Goal: Transaction & Acquisition: Purchase product/service

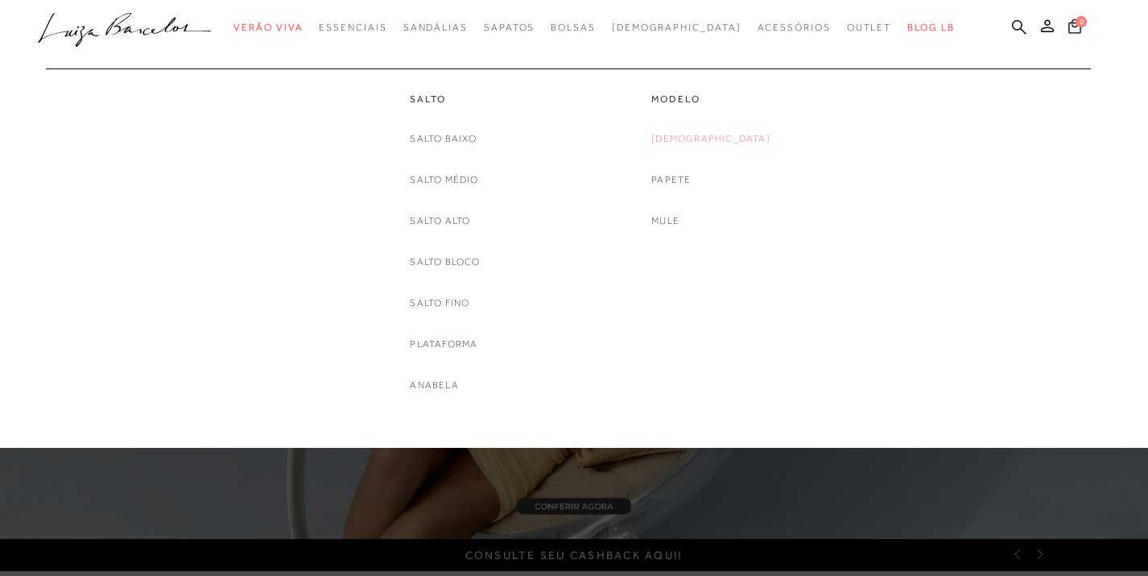
click at [700, 142] on link "[DEMOGRAPHIC_DATA]" at bounding box center [710, 138] width 119 height 17
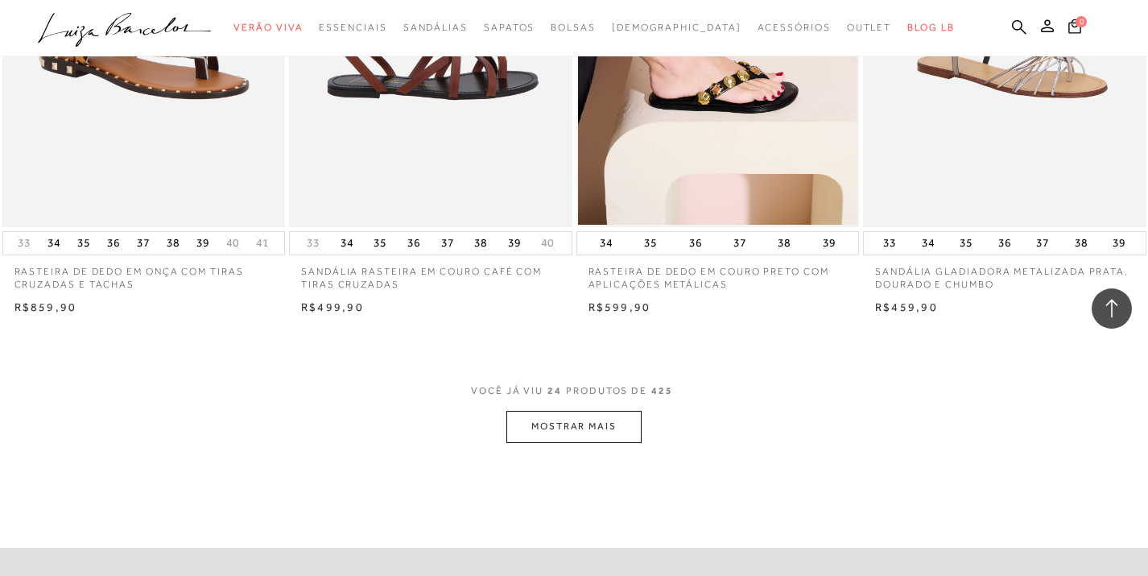
scroll to position [2987, 0]
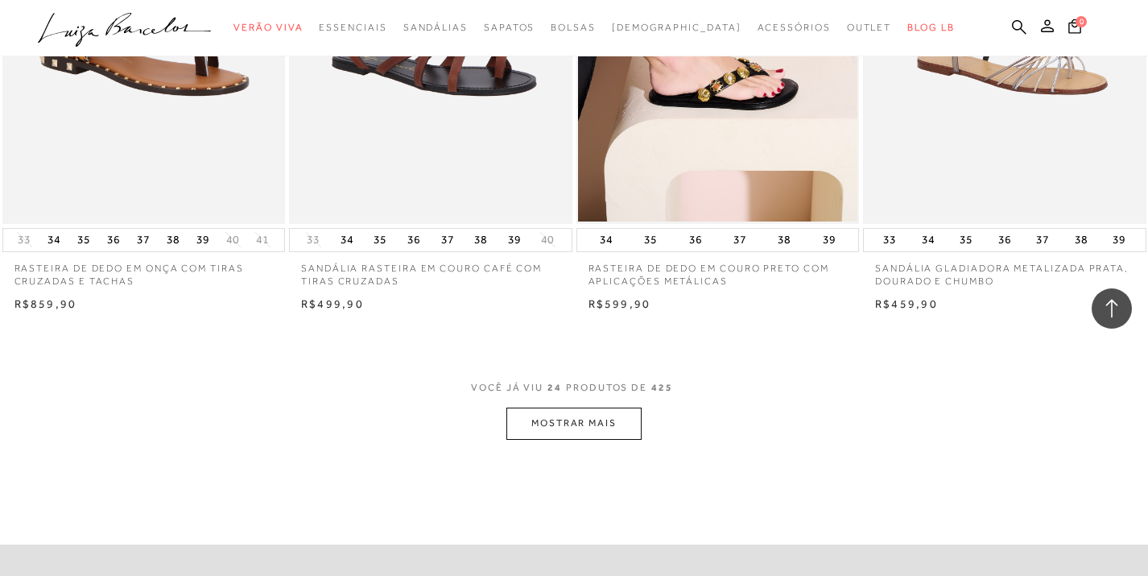
click at [578, 430] on button "MOSTRAR MAIS" at bounding box center [573, 422] width 135 height 31
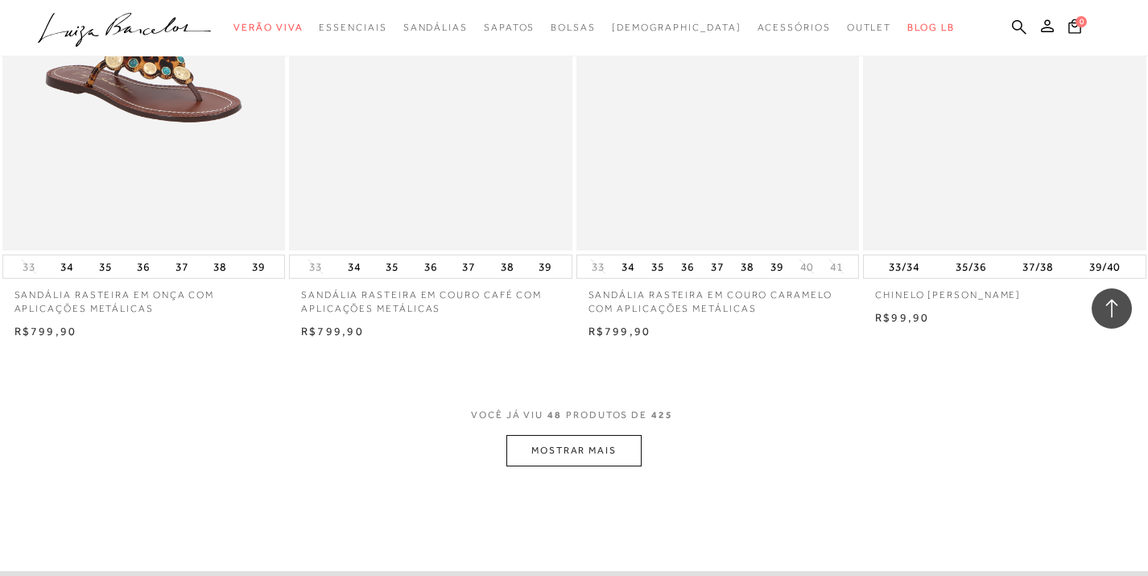
scroll to position [6151, 0]
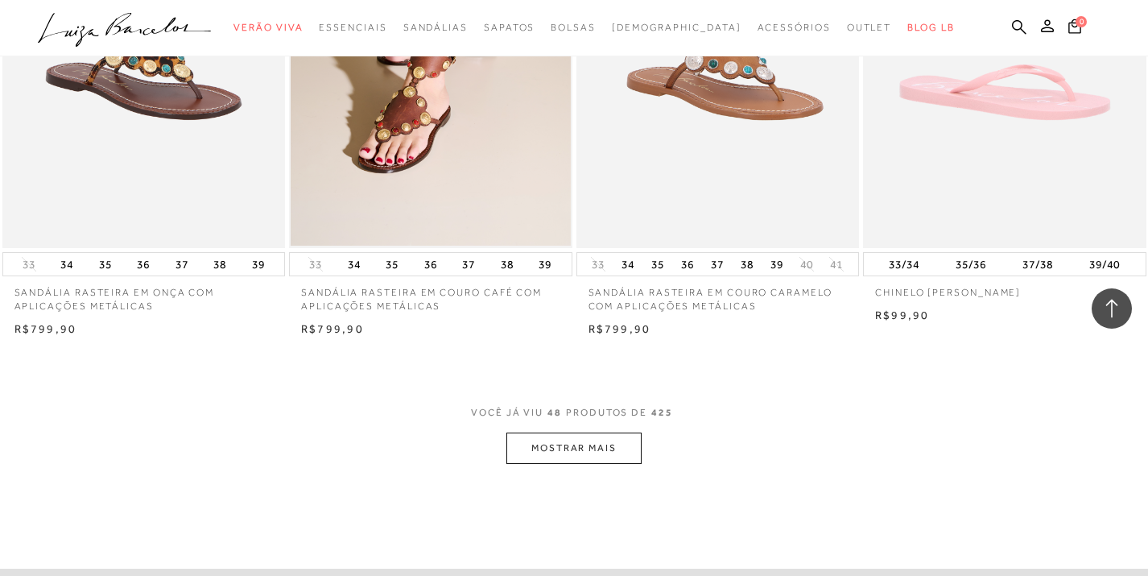
click at [593, 450] on button "MOSTRAR MAIS" at bounding box center [573, 447] width 135 height 31
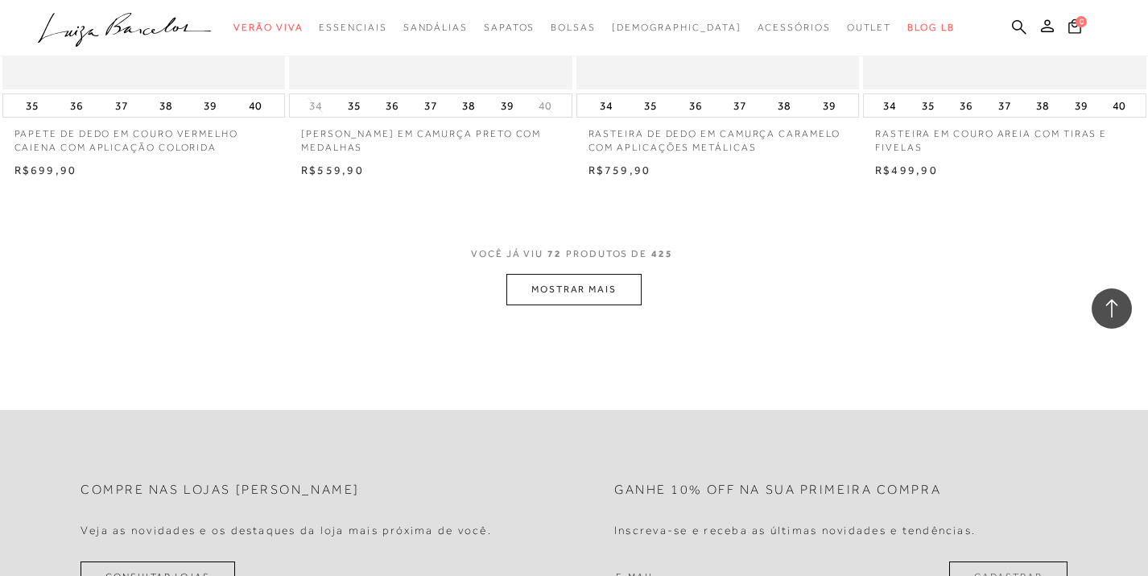
scroll to position [9514, 0]
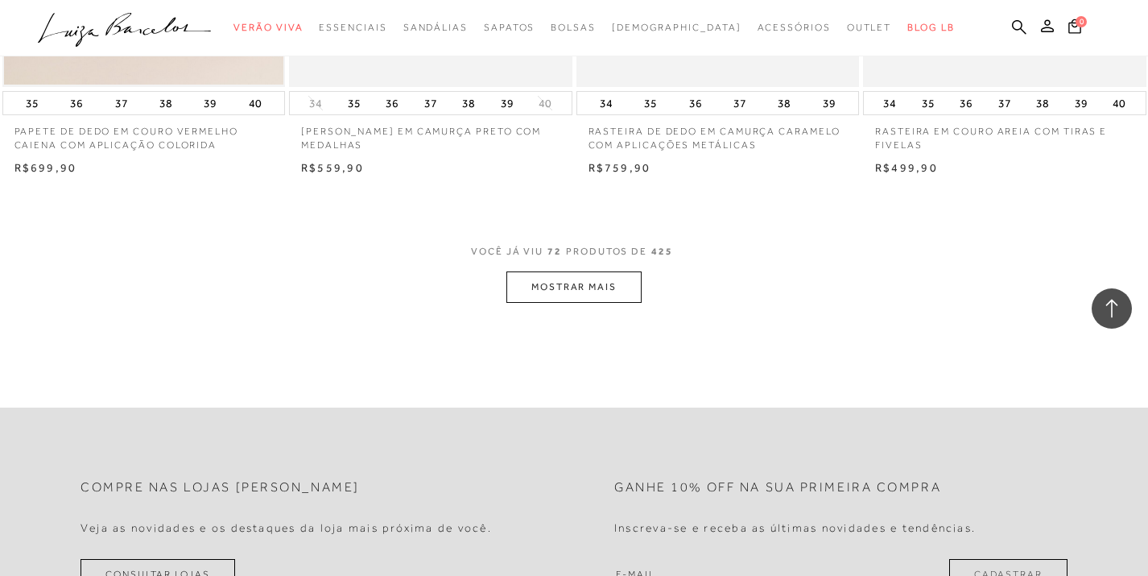
click at [621, 282] on button "MOSTRAR MAIS" at bounding box center [573, 286] width 135 height 31
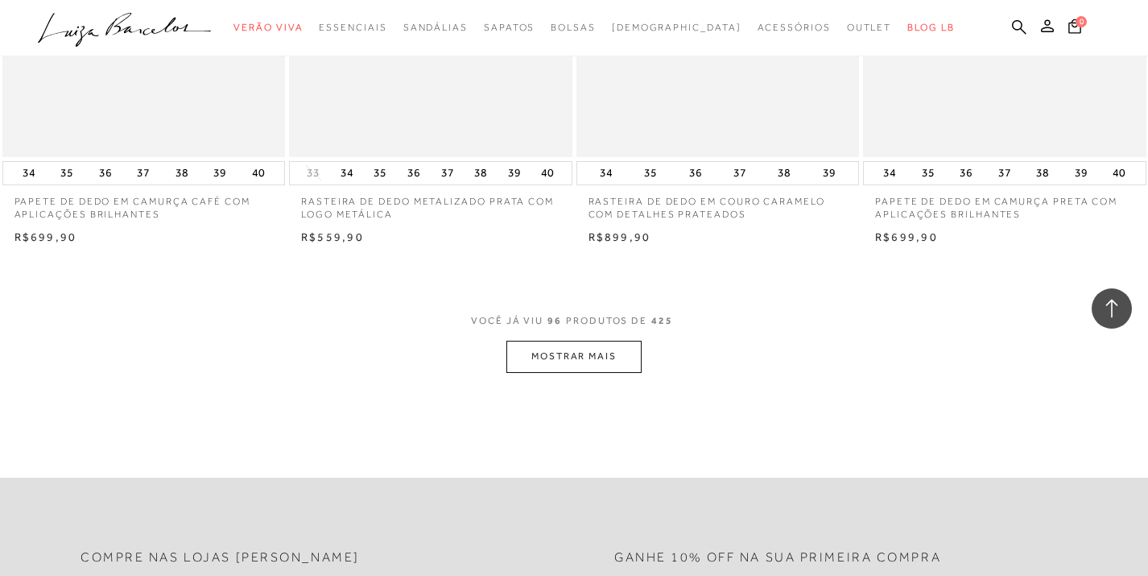
scroll to position [12637, 0]
click at [606, 345] on button "MOSTRAR MAIS" at bounding box center [573, 352] width 135 height 31
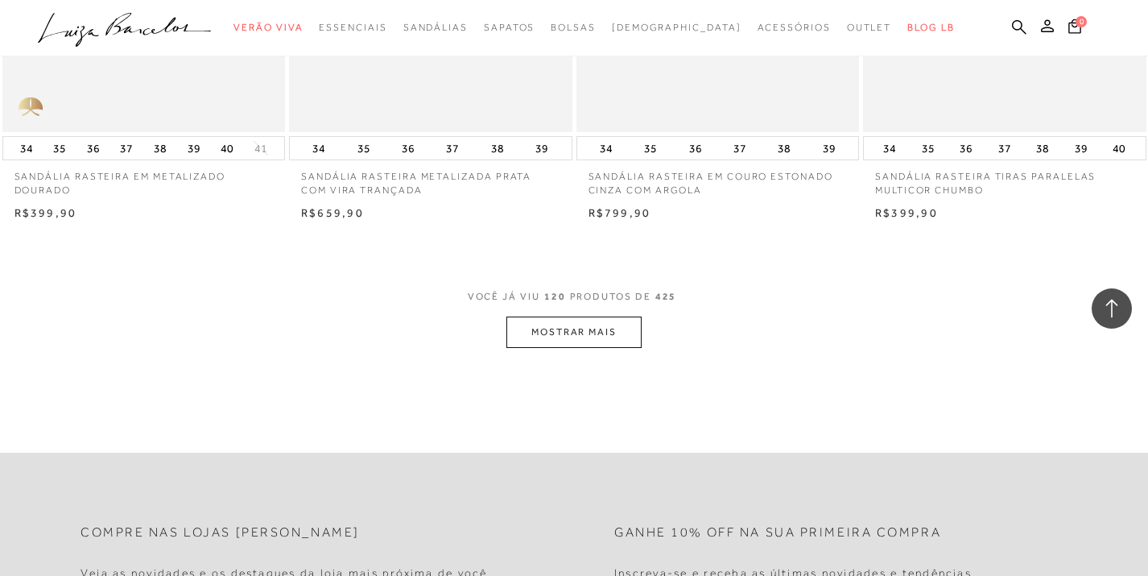
scroll to position [15849, 0]
click at [621, 315] on button "MOSTRAR MAIS" at bounding box center [573, 330] width 135 height 31
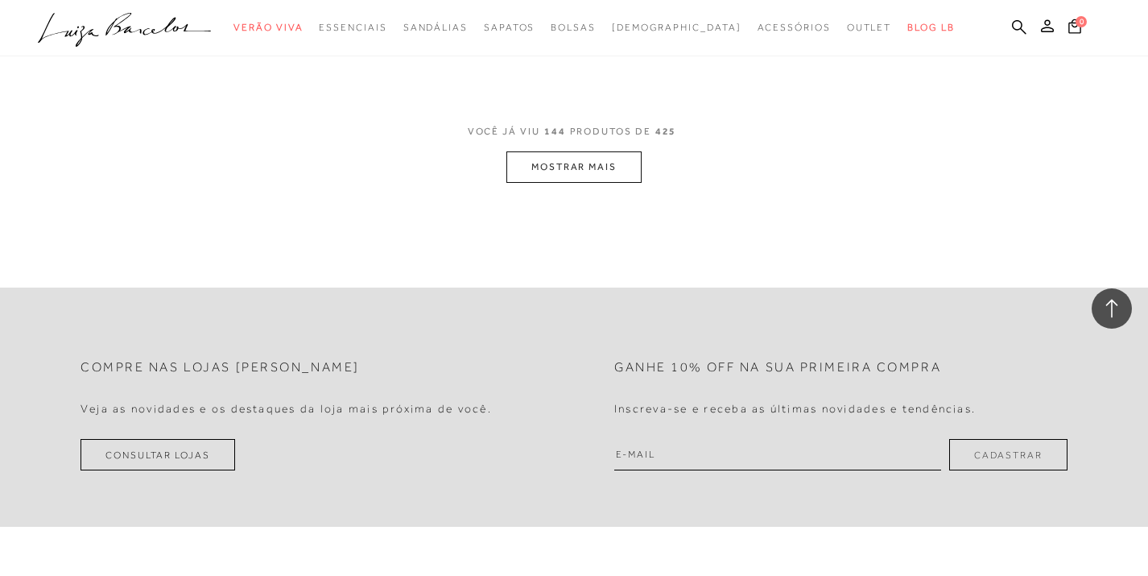
scroll to position [19219, 0]
click at [617, 151] on button "MOSTRAR MAIS" at bounding box center [573, 166] width 135 height 31
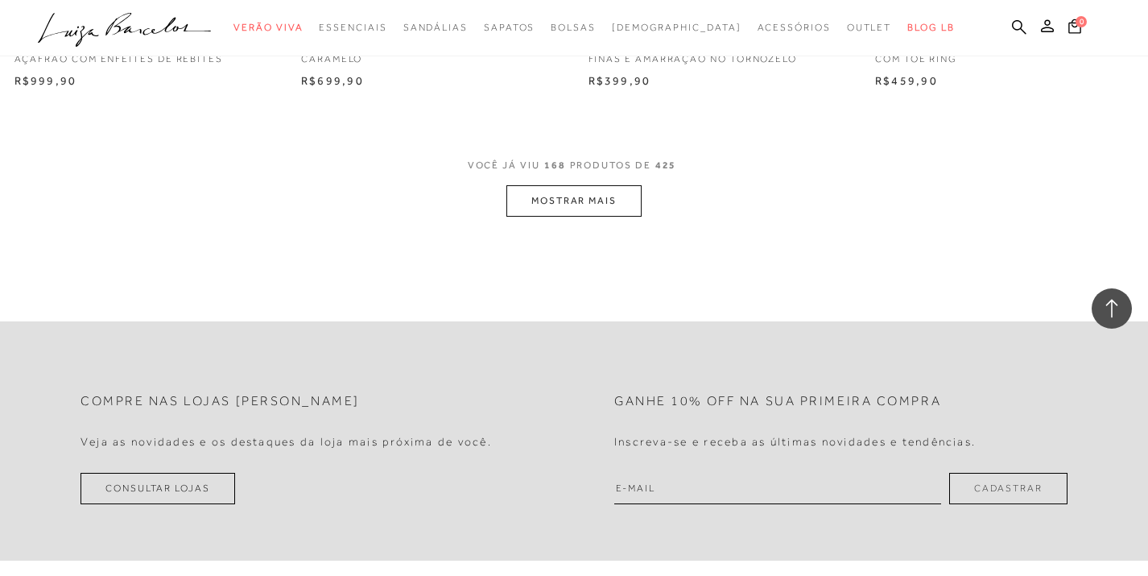
scroll to position [22409, 0]
